Goal: Task Accomplishment & Management: Use online tool/utility

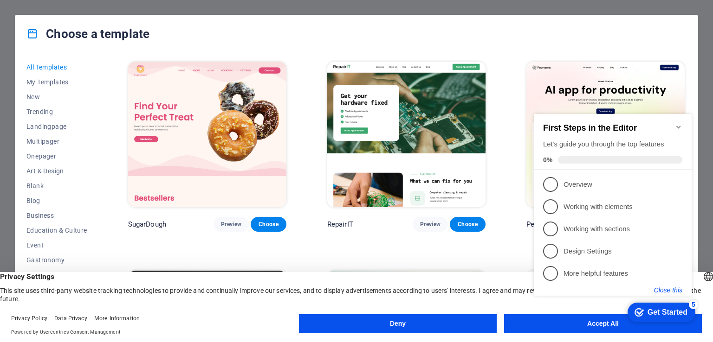
click at [678, 293] on button "Close this" at bounding box center [668, 290] width 28 height 7
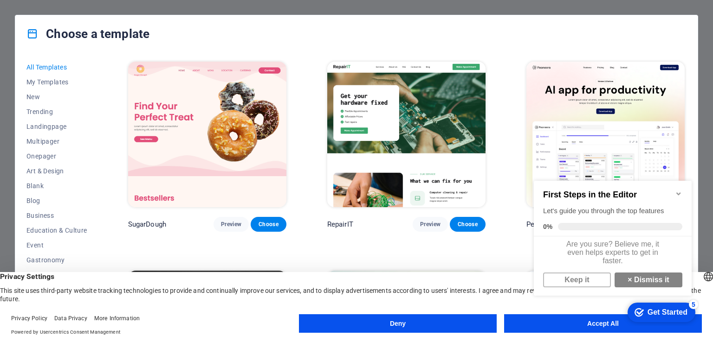
click at [692, 50] on div "Choose a template" at bounding box center [356, 33] width 682 height 37
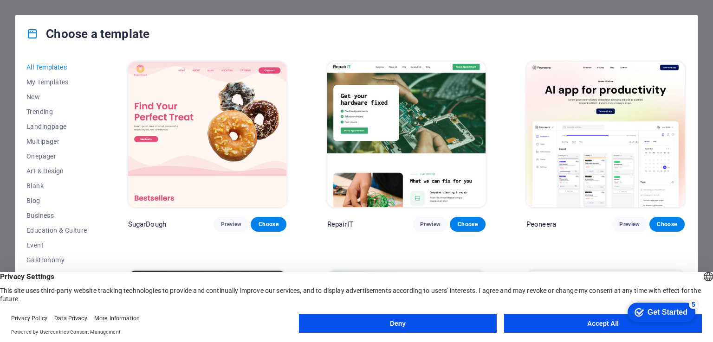
click at [705, 58] on div "Choose a template All Templates My Templates New Trending Landingpage Multipage…" at bounding box center [356, 171] width 713 height 342
click at [549, 321] on button "Accept All" at bounding box center [603, 324] width 198 height 19
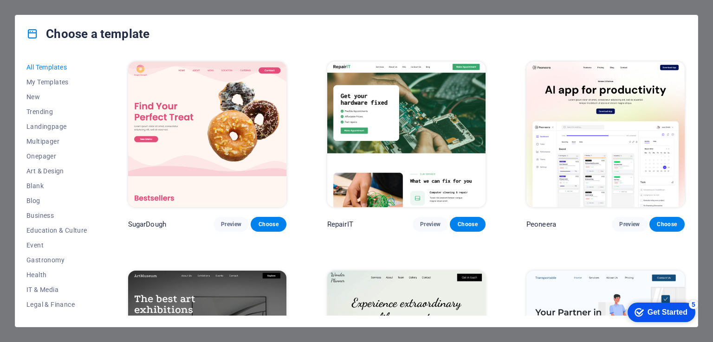
click at [13, 44] on div "Choose a template All Templates My Templates New Trending Landingpage Multipage…" at bounding box center [356, 171] width 713 height 342
click at [72, 8] on div "Choose a template All Templates My Templates New Trending Landingpage Multipage…" at bounding box center [356, 171] width 713 height 342
click at [642, 306] on div "checkmark Get Started 5" at bounding box center [661, 312] width 68 height 19
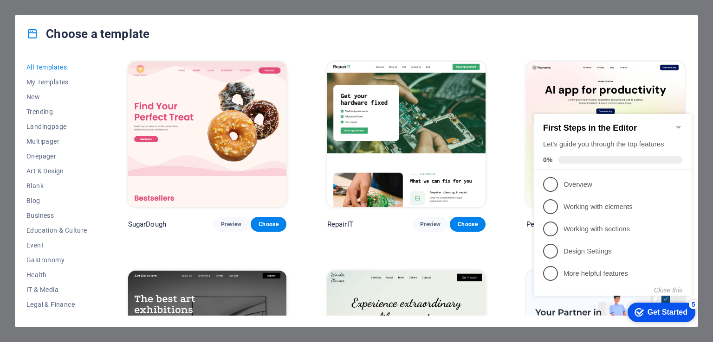
click at [705, 95] on div "Choose a template All Templates My Templates New Trending Landingpage Multipage…" at bounding box center [356, 171] width 713 height 342
